Goal: Find contact information: Find contact information

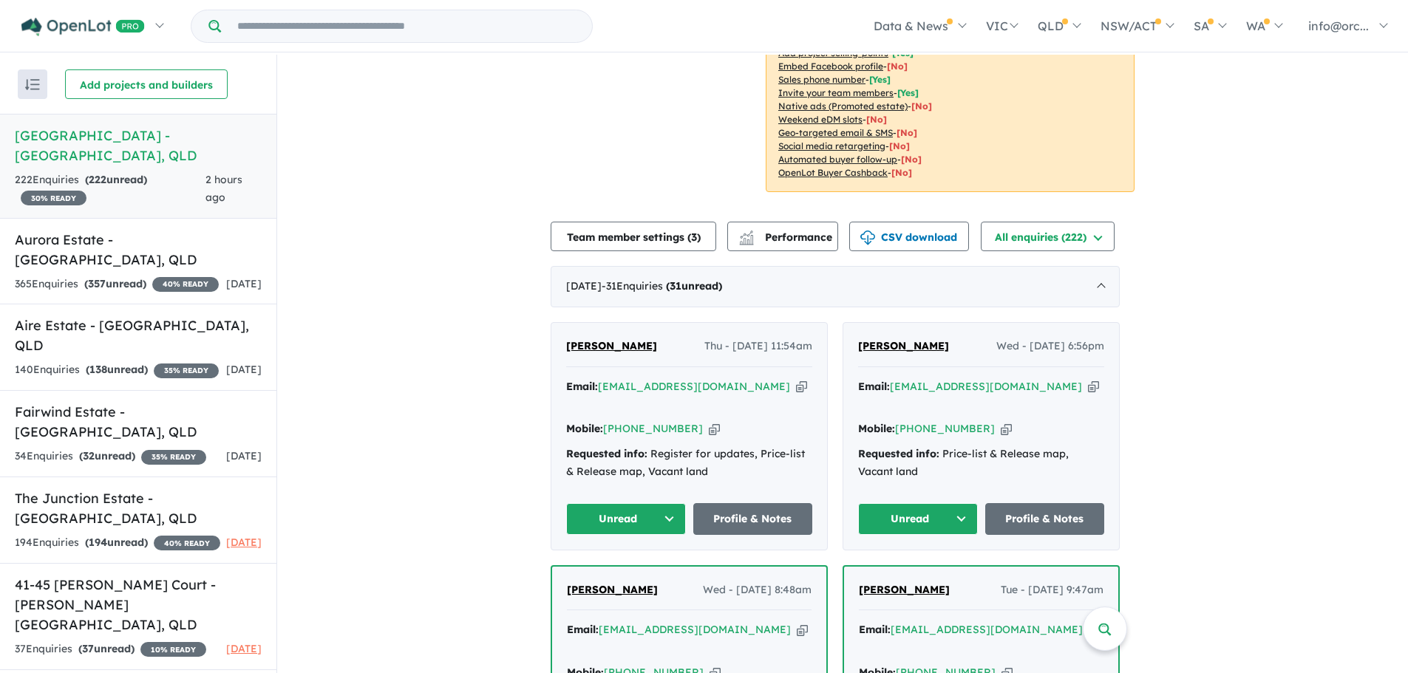
scroll to position [369, 0]
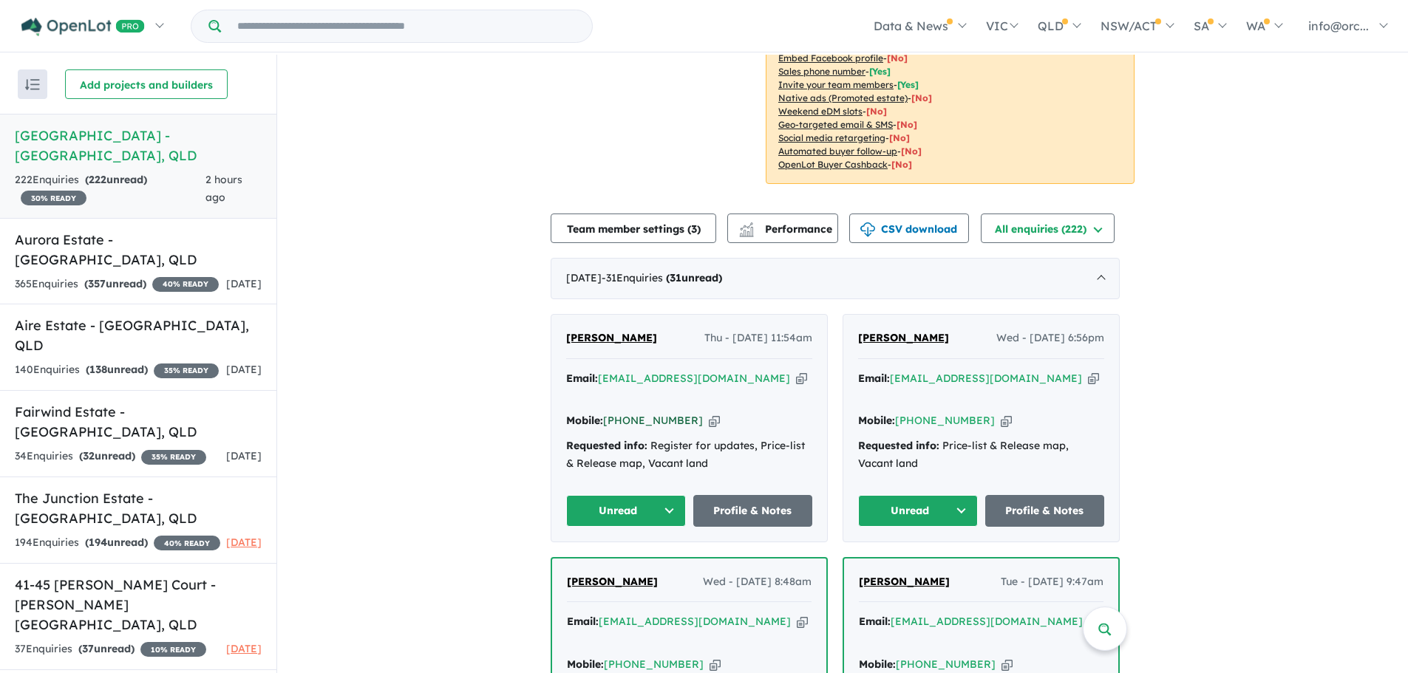
drag, startPoint x: 690, startPoint y: 381, endPoint x: 632, endPoint y: 382, distance: 58.4
click at [632, 412] on div "Mobile: [PHONE_NUMBER] Copied!" at bounding box center [689, 421] width 246 height 18
copy link "450 106 842"
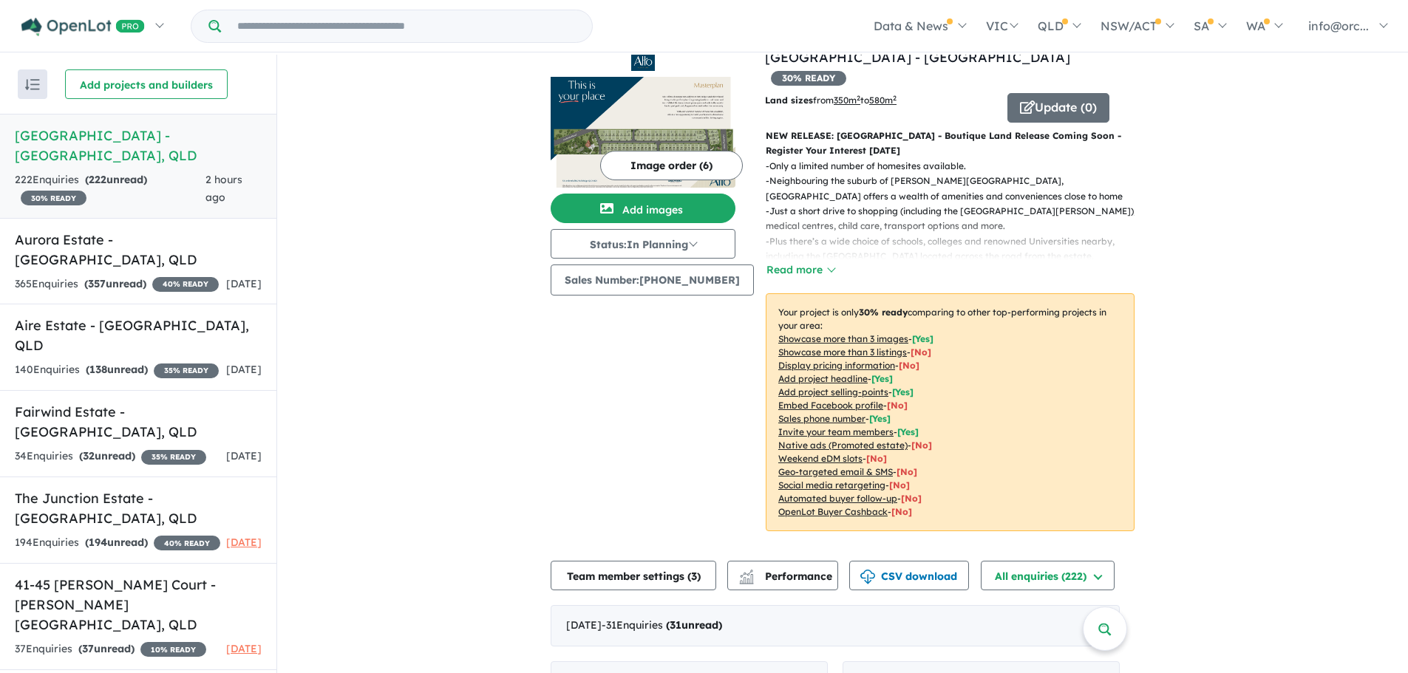
scroll to position [0, 0]
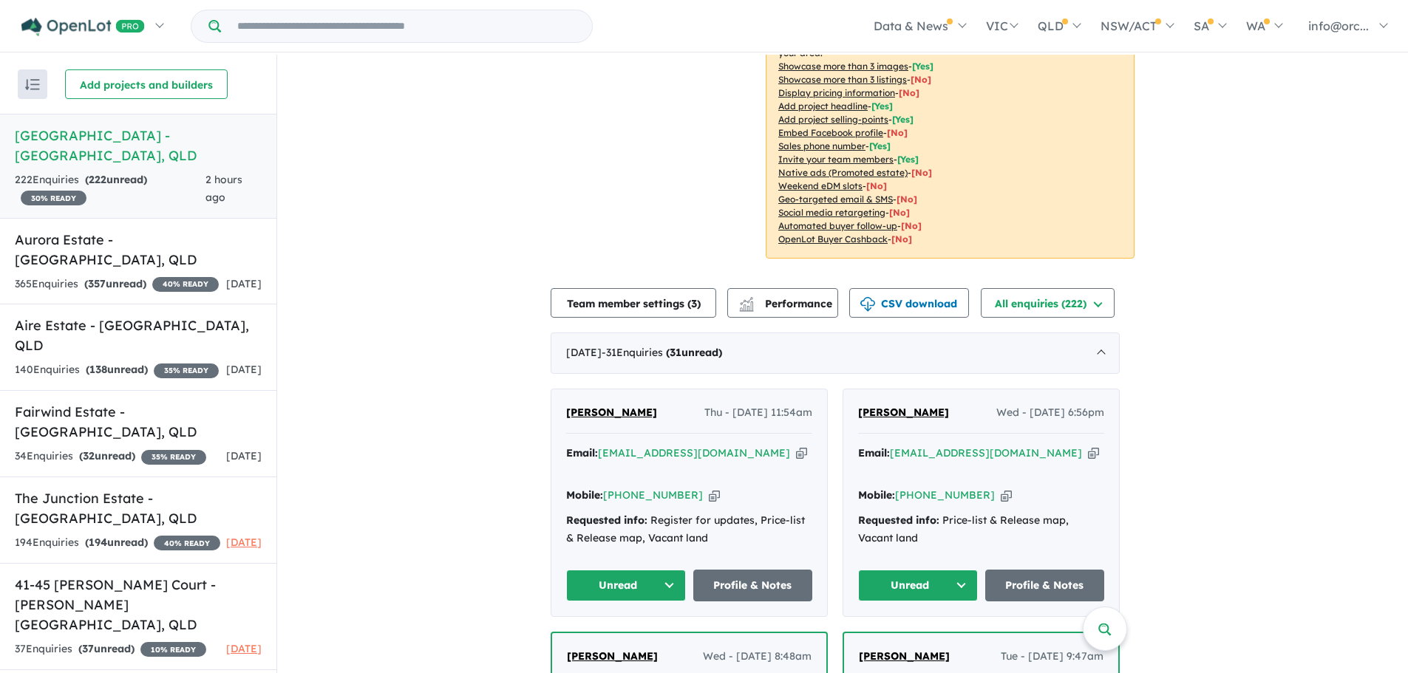
scroll to position [296, 0]
drag, startPoint x: 986, startPoint y: 456, endPoint x: 923, endPoint y: 457, distance: 62.8
click at [923, 486] on div "Mobile: +61 450 106 841 Copied!" at bounding box center [981, 495] width 246 height 18
copy link "450 106 841"
